Goal: Complete application form

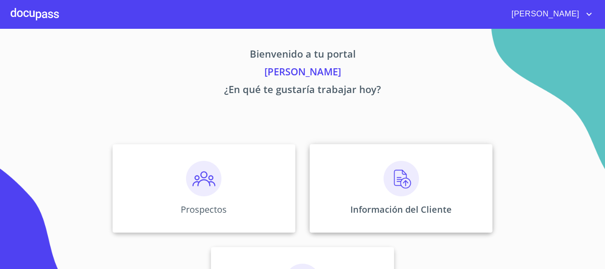
click at [384, 186] on img at bounding box center [401, 178] width 35 height 35
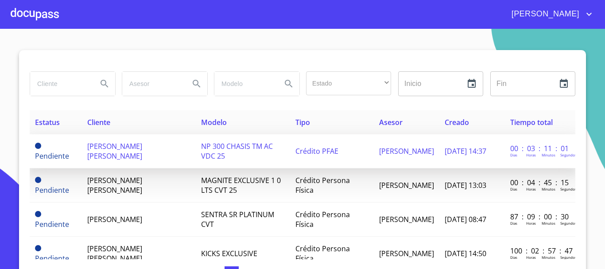
click at [236, 149] on span "NP 300 CHASIS TM AC VDC 25" at bounding box center [237, 150] width 72 height 19
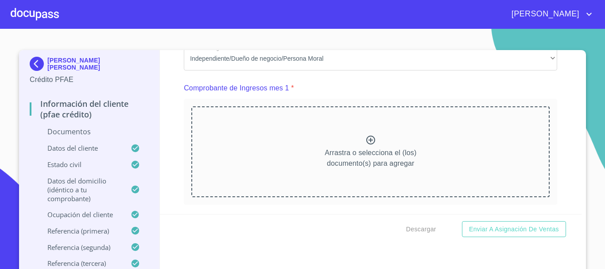
scroll to position [919, 0]
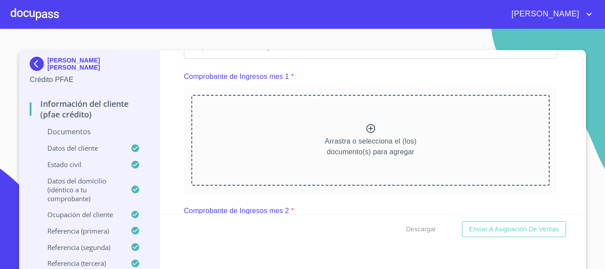
click at [366, 133] on icon at bounding box center [370, 128] width 9 height 9
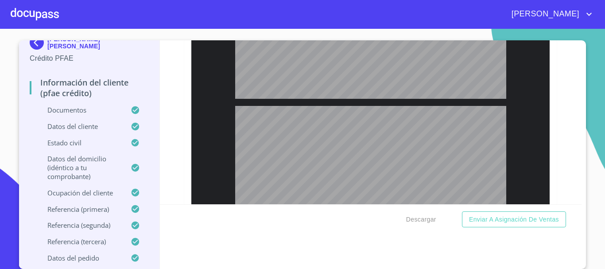
scroll to position [266, 0]
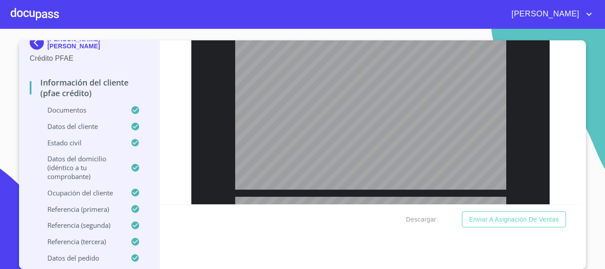
type input "1"
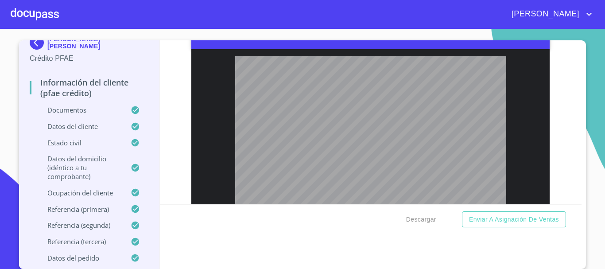
scroll to position [44, 0]
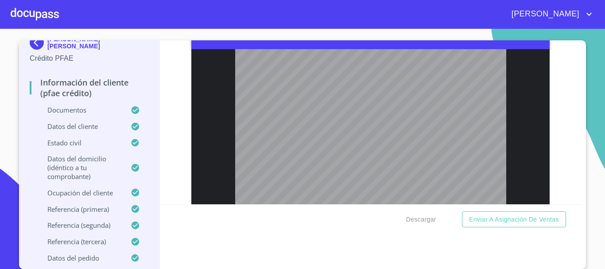
type input "7"
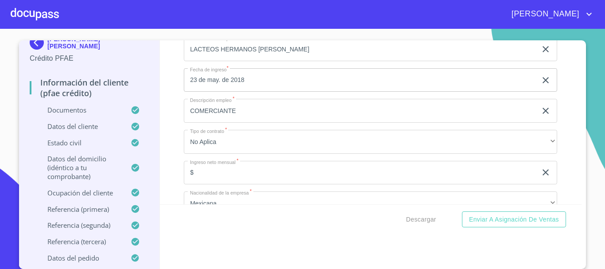
scroll to position [4175, 0]
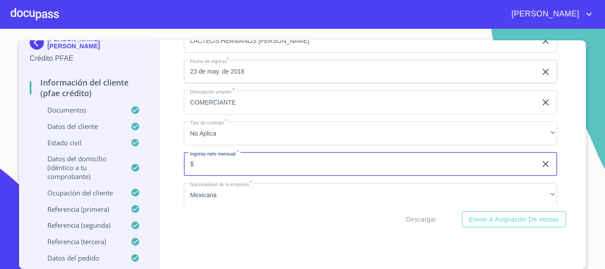
click at [236, 176] on input "$" at bounding box center [360, 164] width 353 height 24
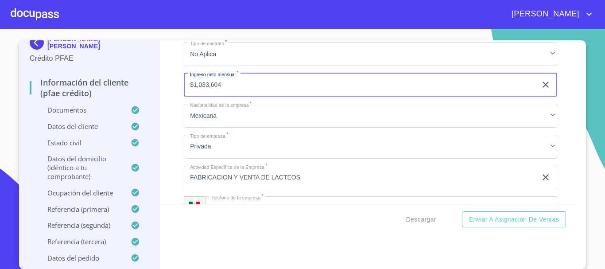
scroll to position [4264, 0]
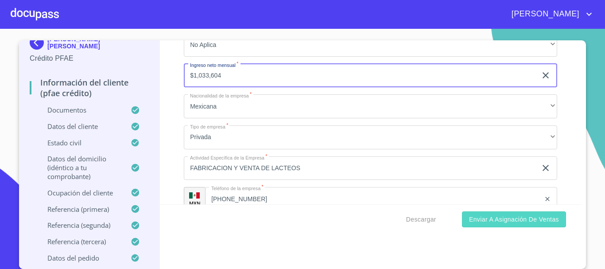
type input "$1,033,604"
click at [506, 218] on span "Enviar a Asignación de Ventas" at bounding box center [514, 219] width 90 height 11
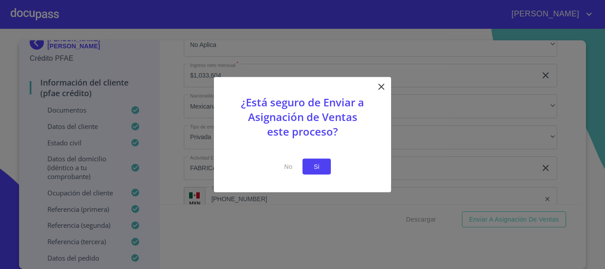
click at [320, 165] on span "Si" at bounding box center [317, 166] width 14 height 11
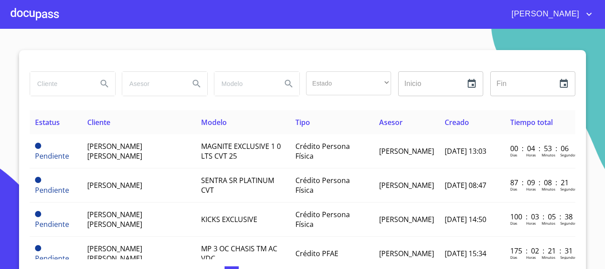
click at [73, 85] on input "search" at bounding box center [60, 84] width 60 height 24
type input "[PERSON_NAME]"
click at [99, 80] on icon "Search" at bounding box center [104, 83] width 11 height 11
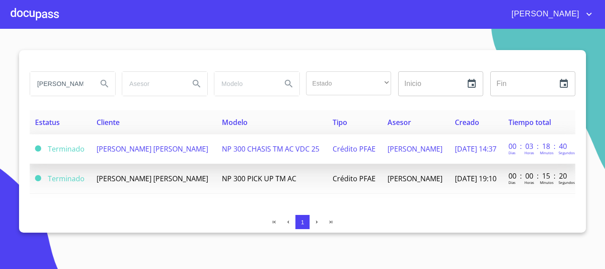
click at [230, 148] on span "NP 300 CHASIS TM AC VDC 25" at bounding box center [270, 149] width 97 height 10
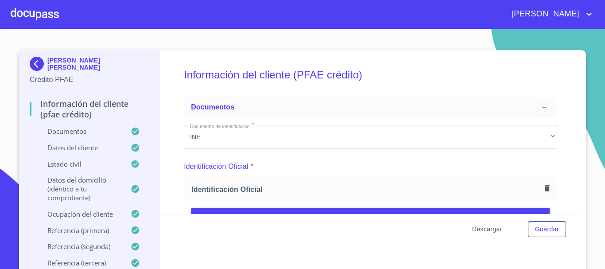
click at [488, 229] on span "Descargar" at bounding box center [487, 229] width 30 height 11
click at [542, 228] on span "Guardar" at bounding box center [547, 229] width 24 height 11
